Goal: Transaction & Acquisition: Purchase product/service

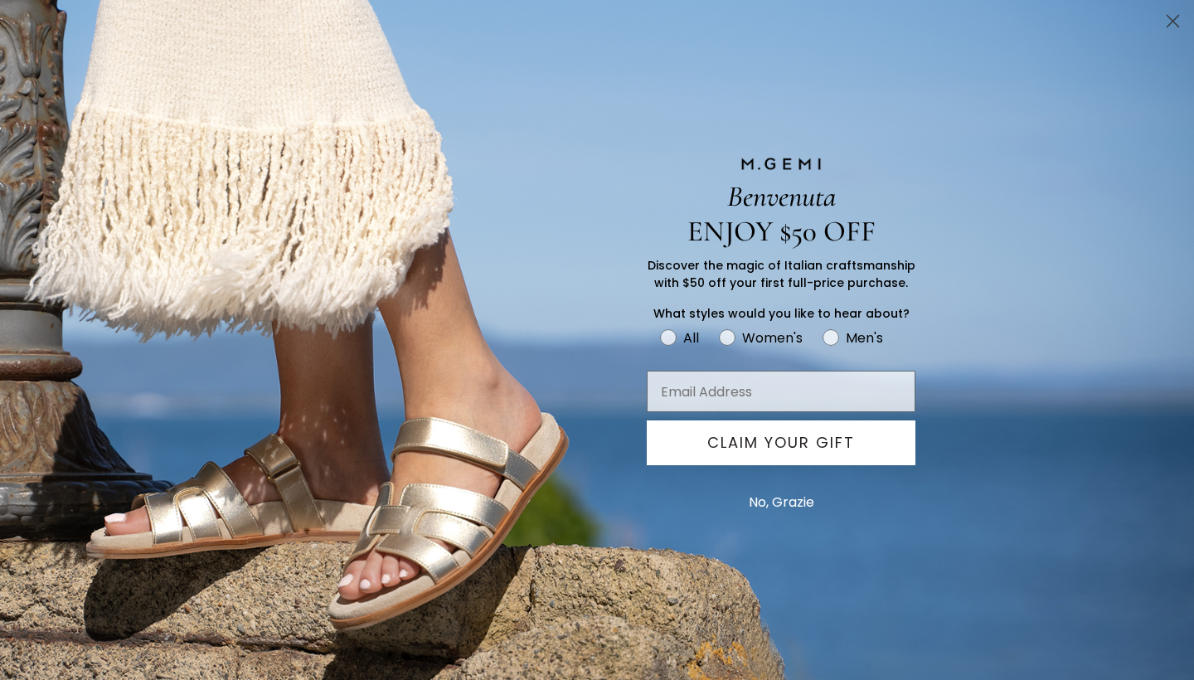
click at [777, 499] on button "No, Grazie" at bounding box center [782, 502] width 82 height 41
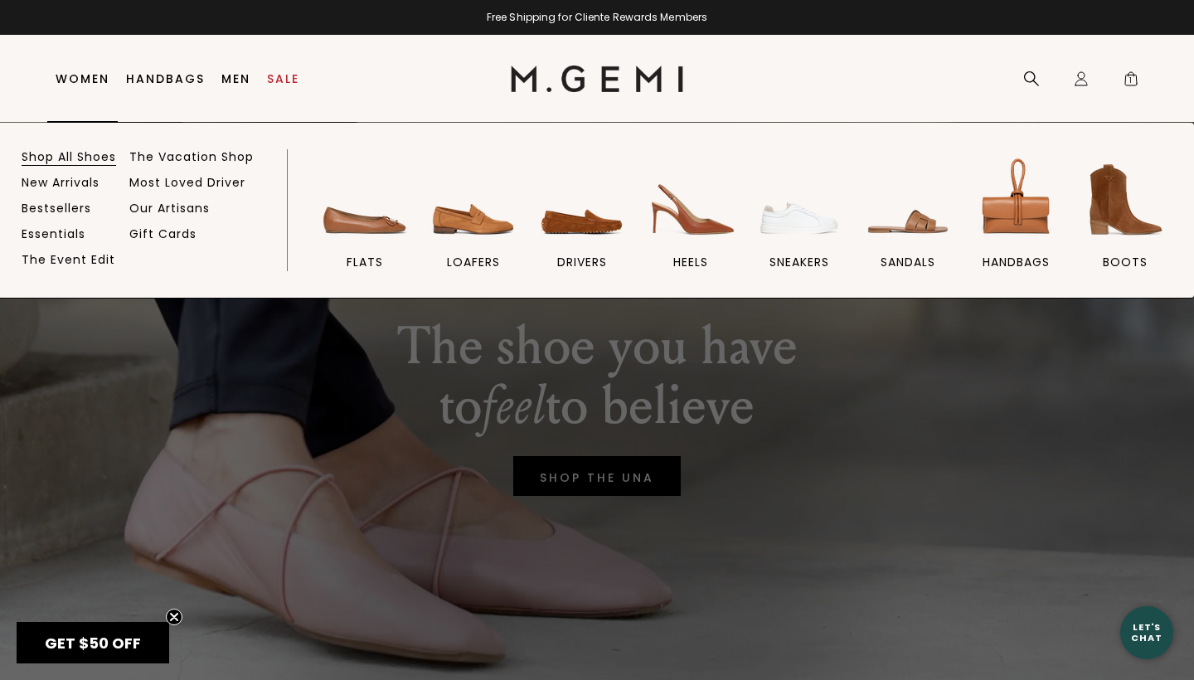
click at [68, 157] on link "Shop All Shoes" at bounding box center [69, 156] width 95 height 15
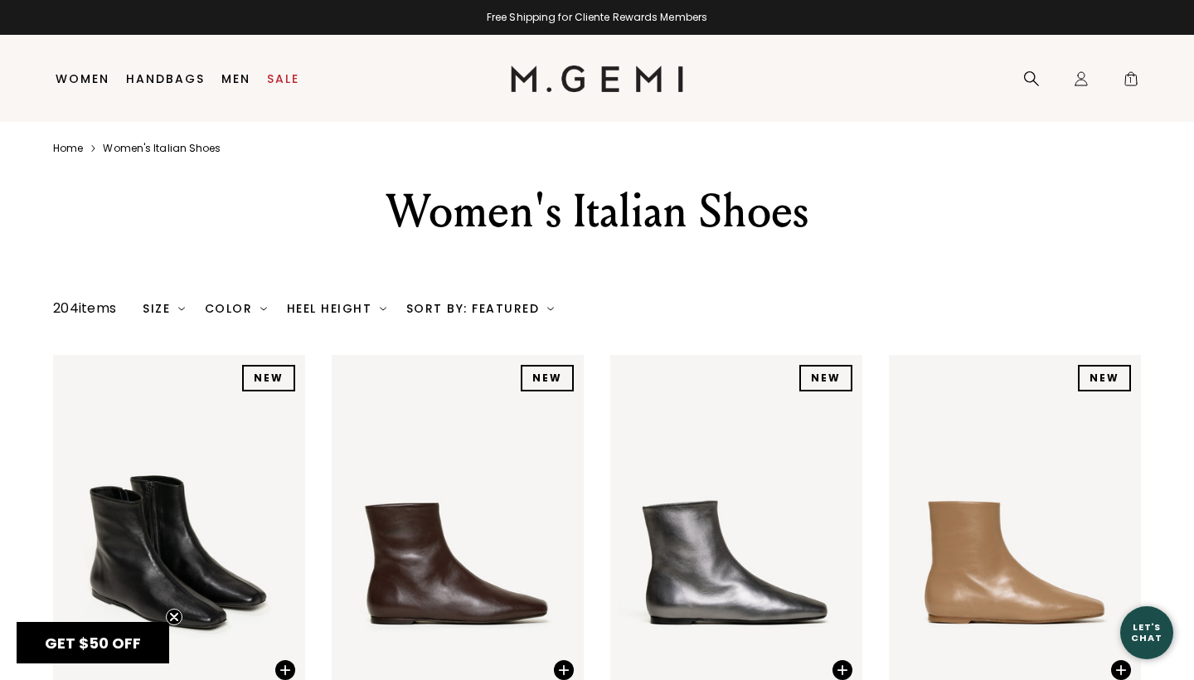
click at [260, 315] on div "Color" at bounding box center [236, 308] width 62 height 13
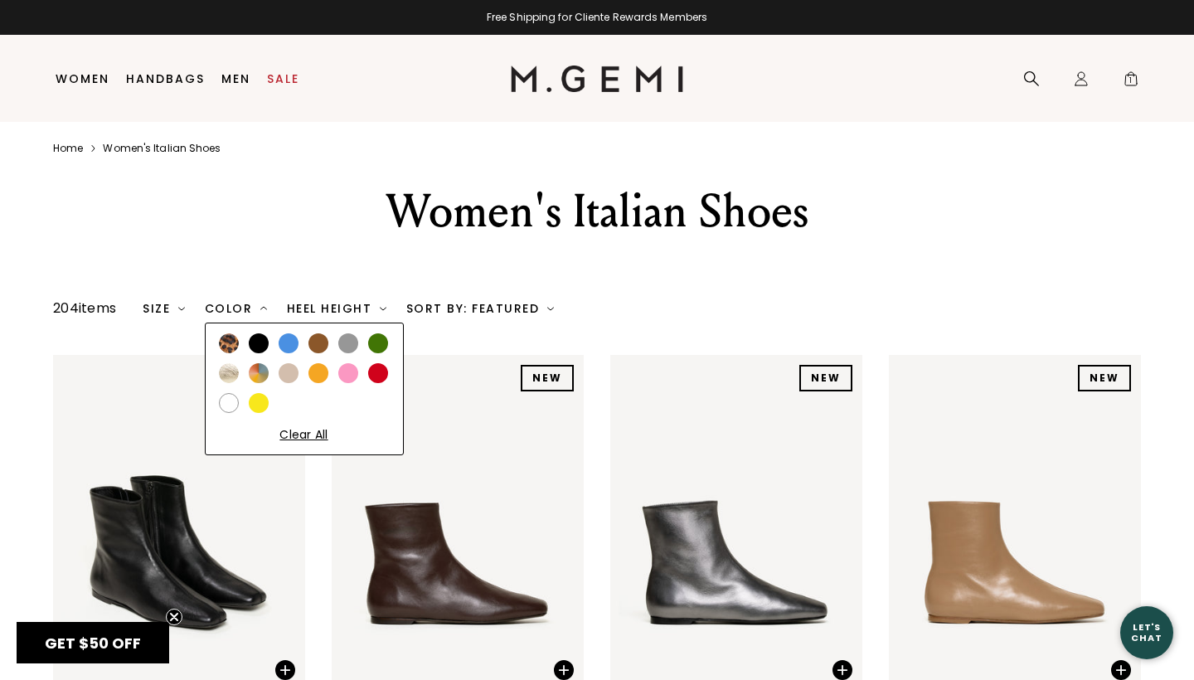
click at [229, 353] on img at bounding box center [229, 343] width 20 height 20
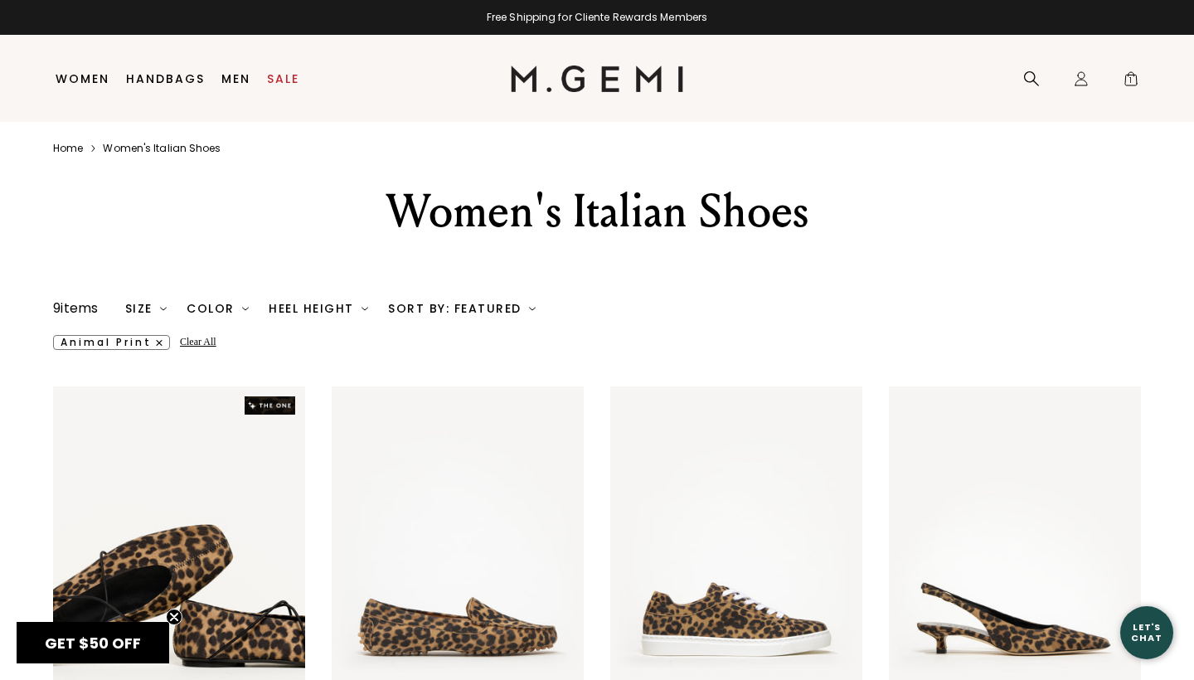
click at [247, 312] on img at bounding box center [245, 308] width 7 height 7
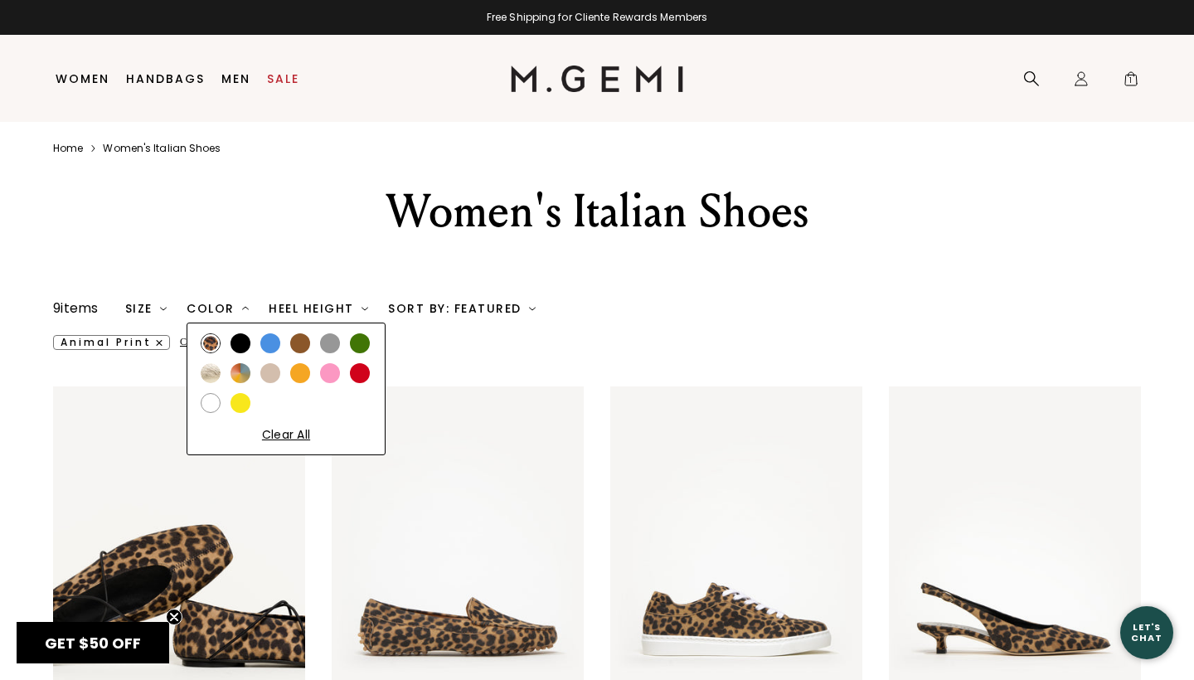
click at [246, 353] on div at bounding box center [241, 343] width 20 height 20
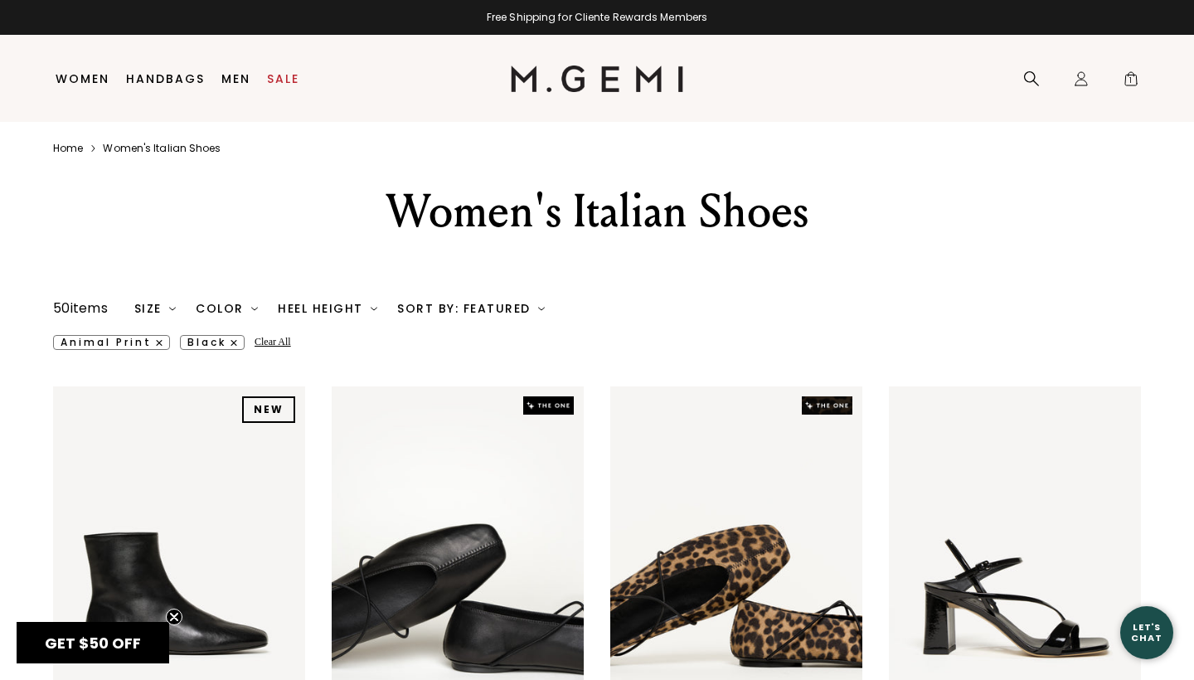
click at [254, 312] on img at bounding box center [254, 308] width 7 height 7
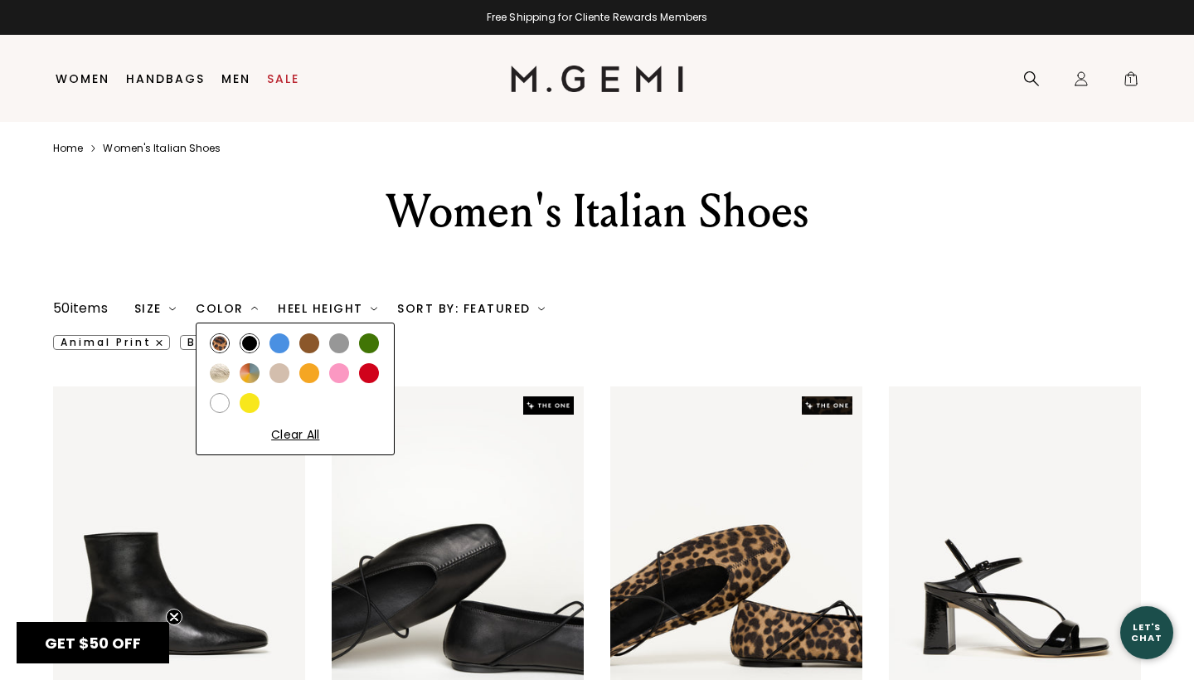
click at [284, 353] on div at bounding box center [280, 343] width 20 height 20
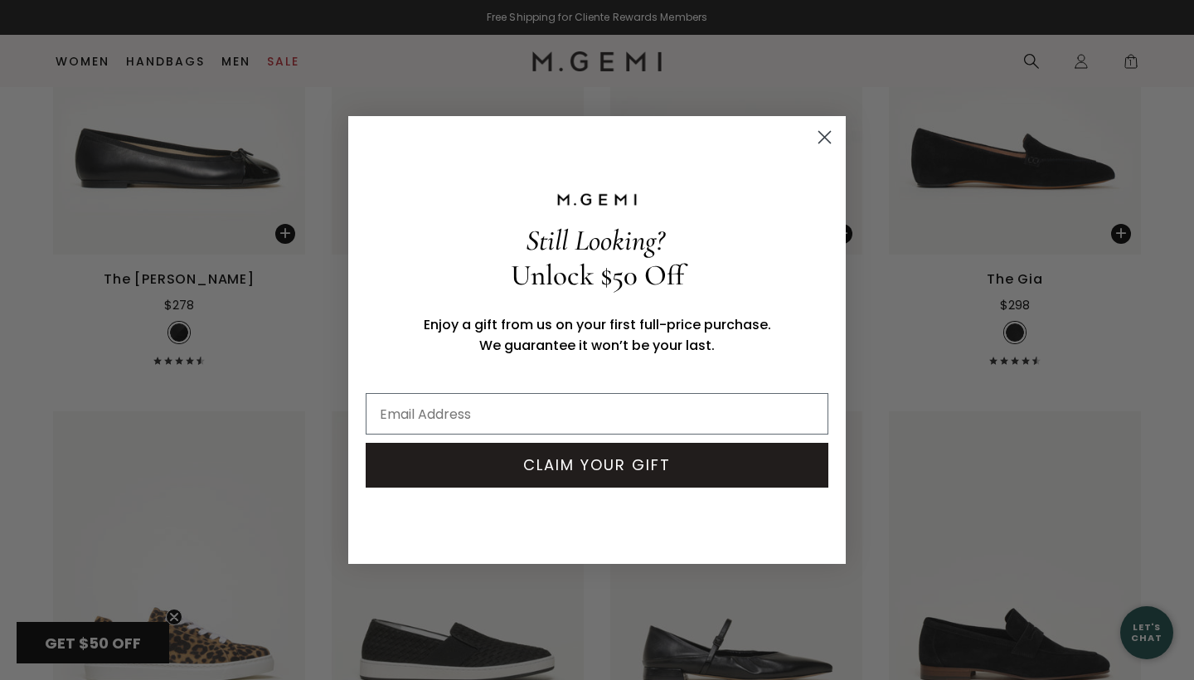
scroll to position [2421, 0]
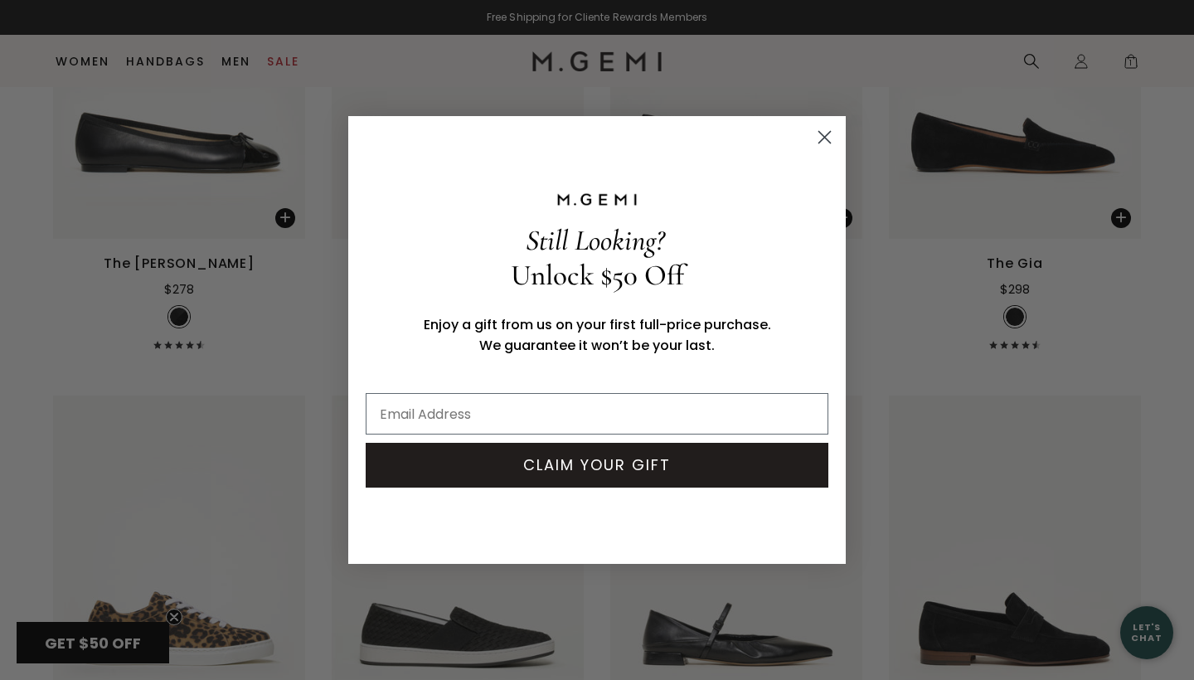
click at [816, 139] on circle "Close dialog" at bounding box center [824, 137] width 27 height 27
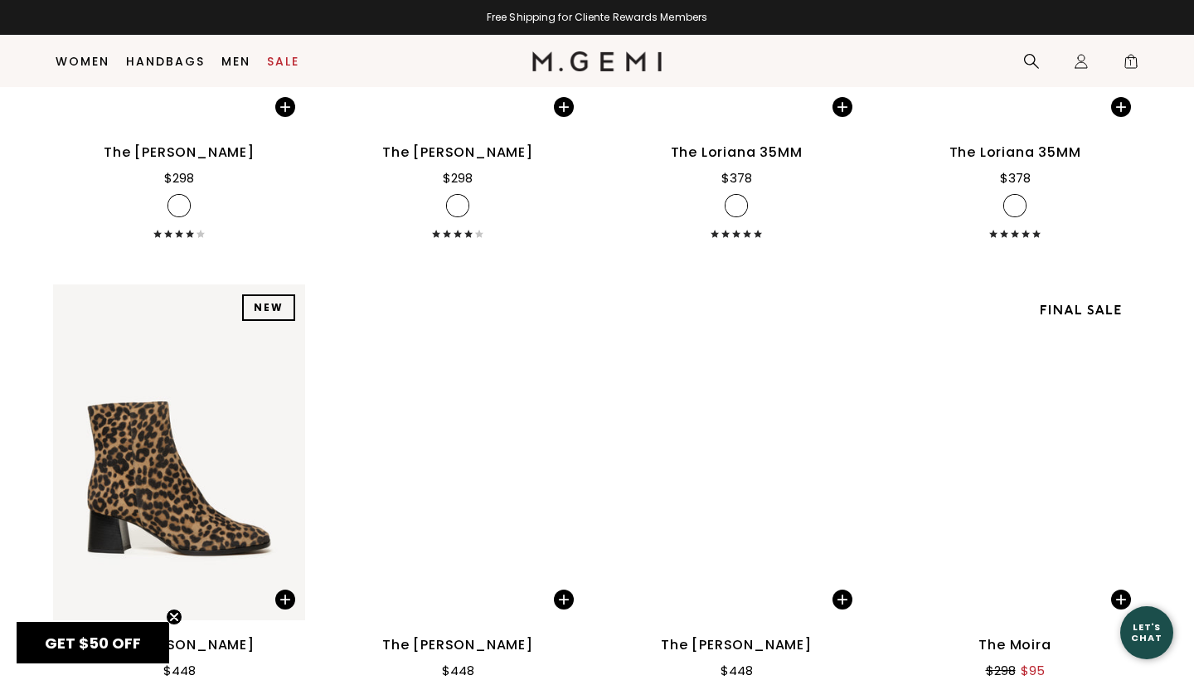
scroll to position [5999, 0]
